Goal: Contribute content

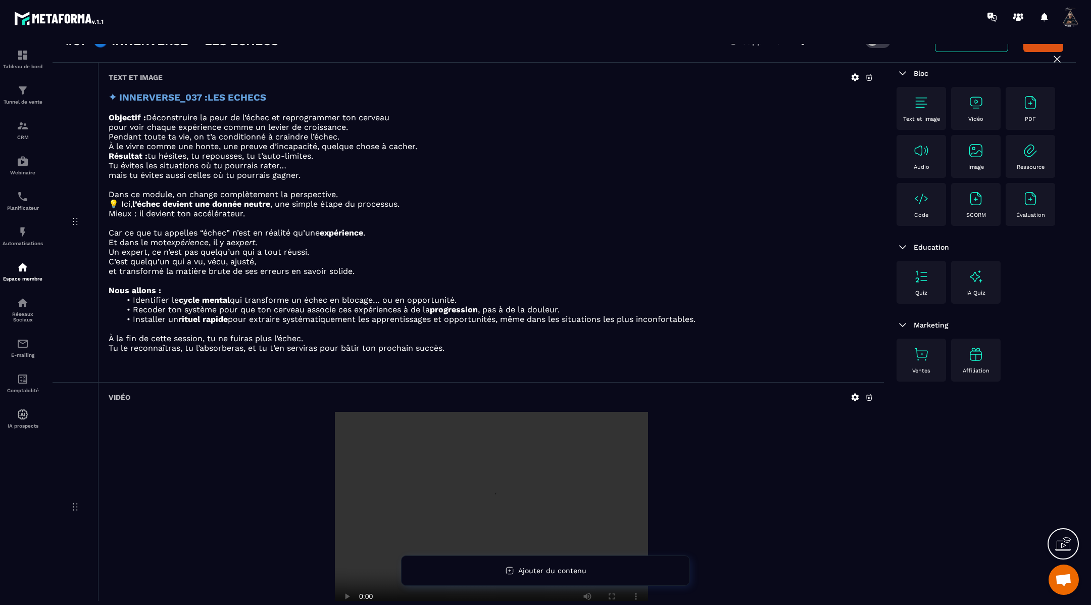
scroll to position [87, 0]
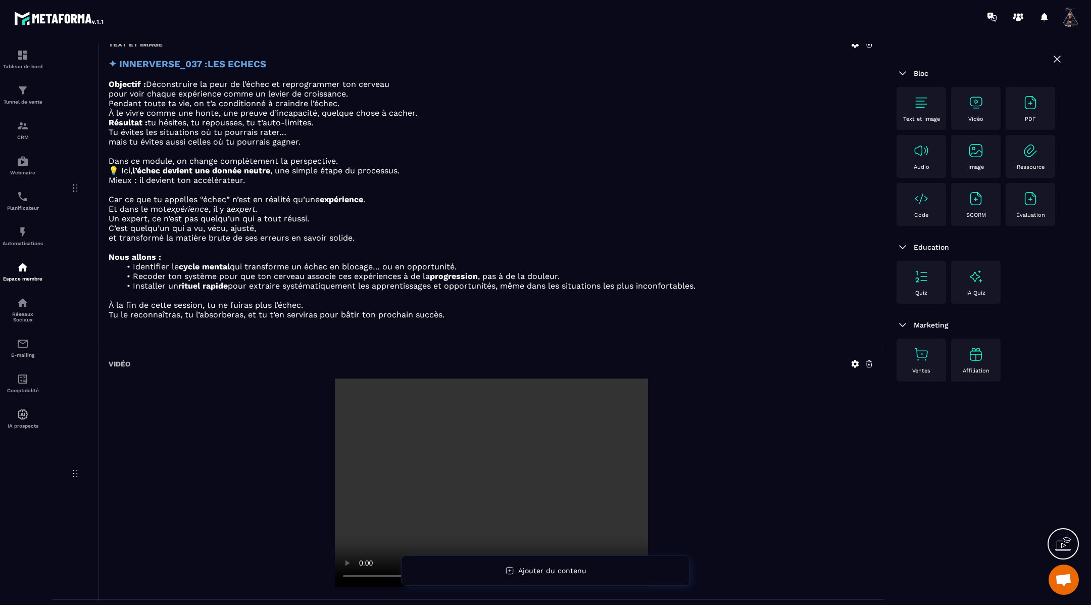
click at [851, 360] on icon at bounding box center [855, 363] width 9 height 9
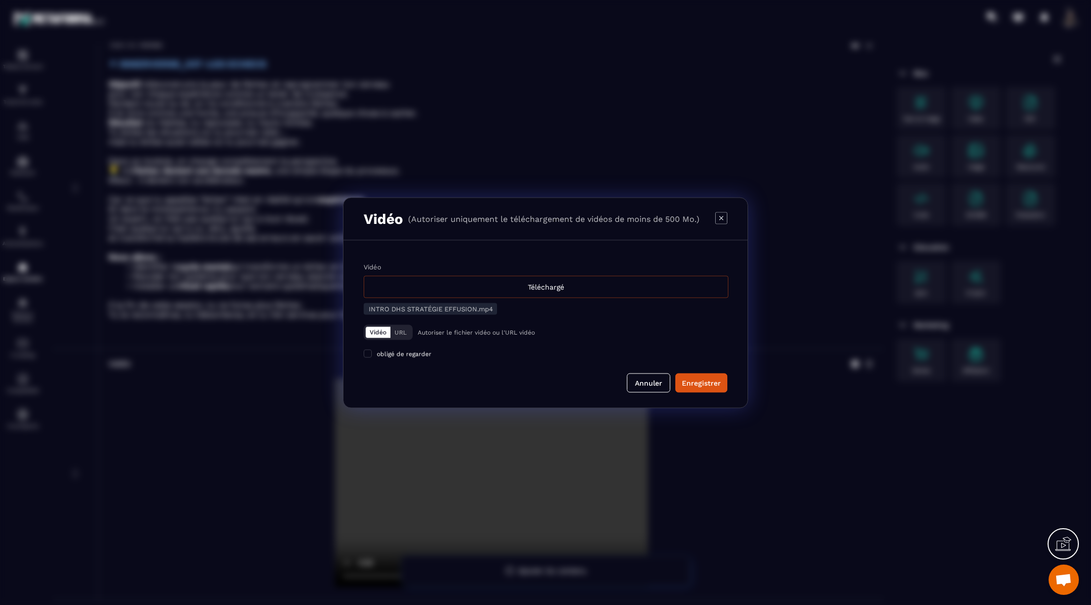
click at [607, 283] on div "Téléchargé" at bounding box center [546, 286] width 365 height 22
click at [0, 0] on input "Vidéo Téléchargé" at bounding box center [0, 0] width 0 height 0
click at [711, 378] on div "Enregistrer" at bounding box center [701, 382] width 39 height 10
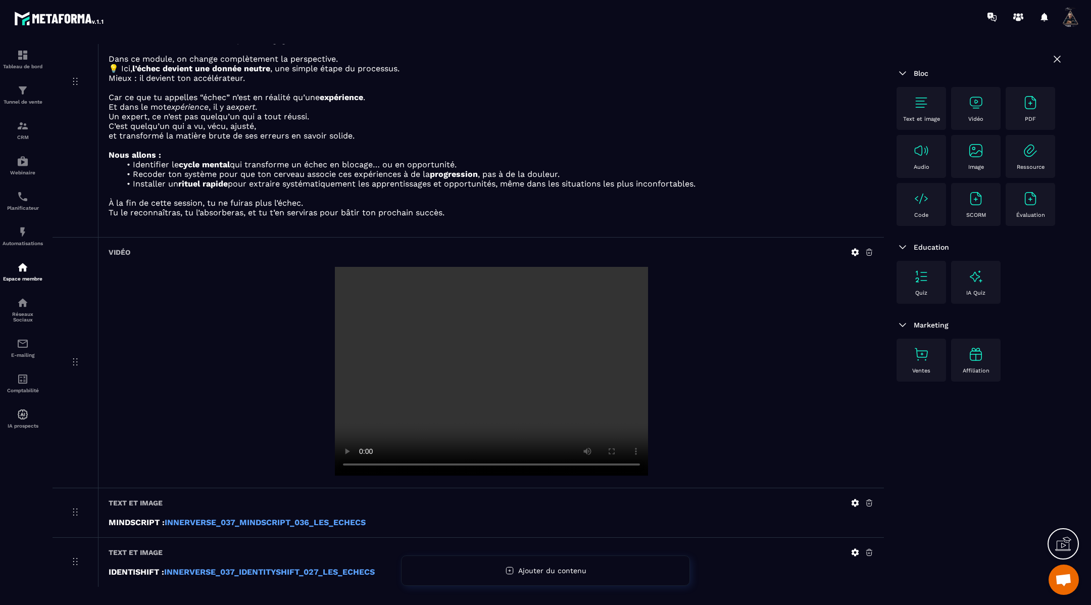
scroll to position [222, 0]
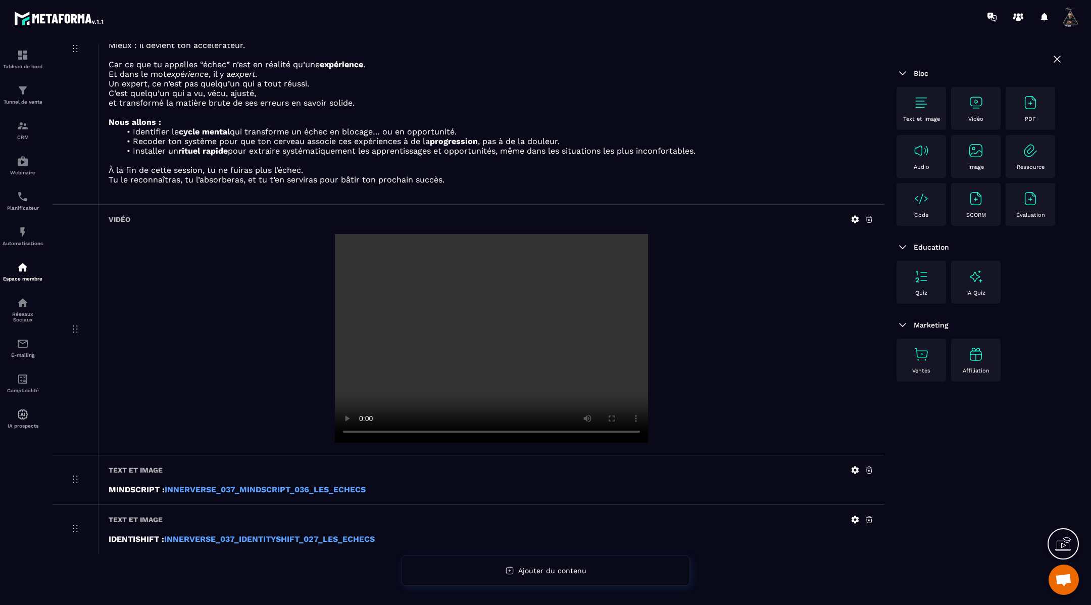
click at [855, 215] on icon at bounding box center [855, 219] width 9 height 9
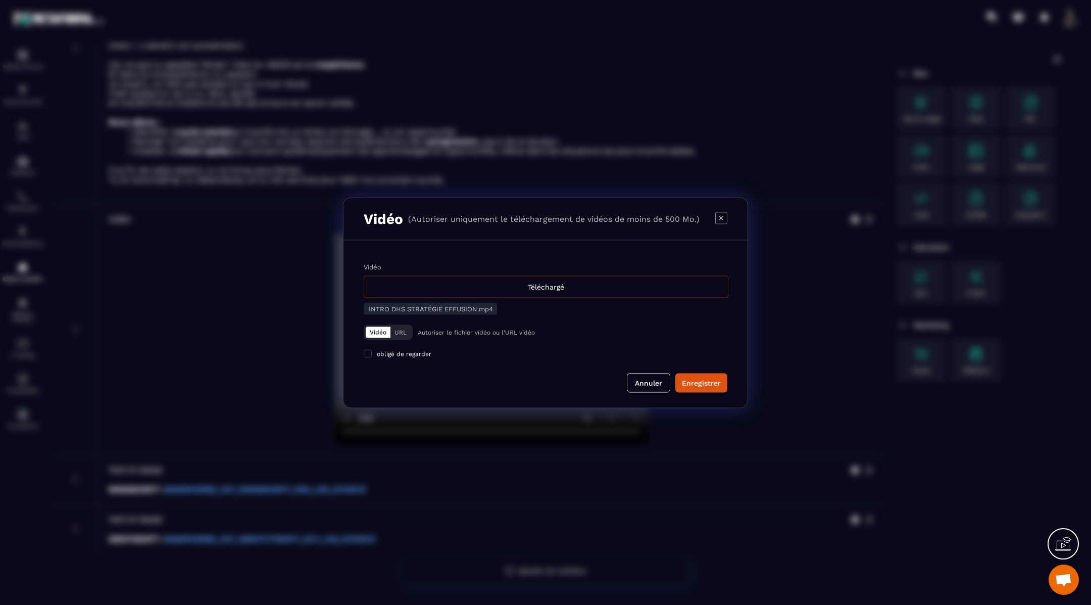
click at [517, 292] on div "Téléchargé" at bounding box center [546, 286] width 365 height 22
click at [0, 0] on input "Vidéo Téléchargé" at bounding box center [0, 0] width 0 height 0
click at [704, 379] on div "Enregistrer" at bounding box center [701, 382] width 39 height 10
